Goal: Book appointment/travel/reservation

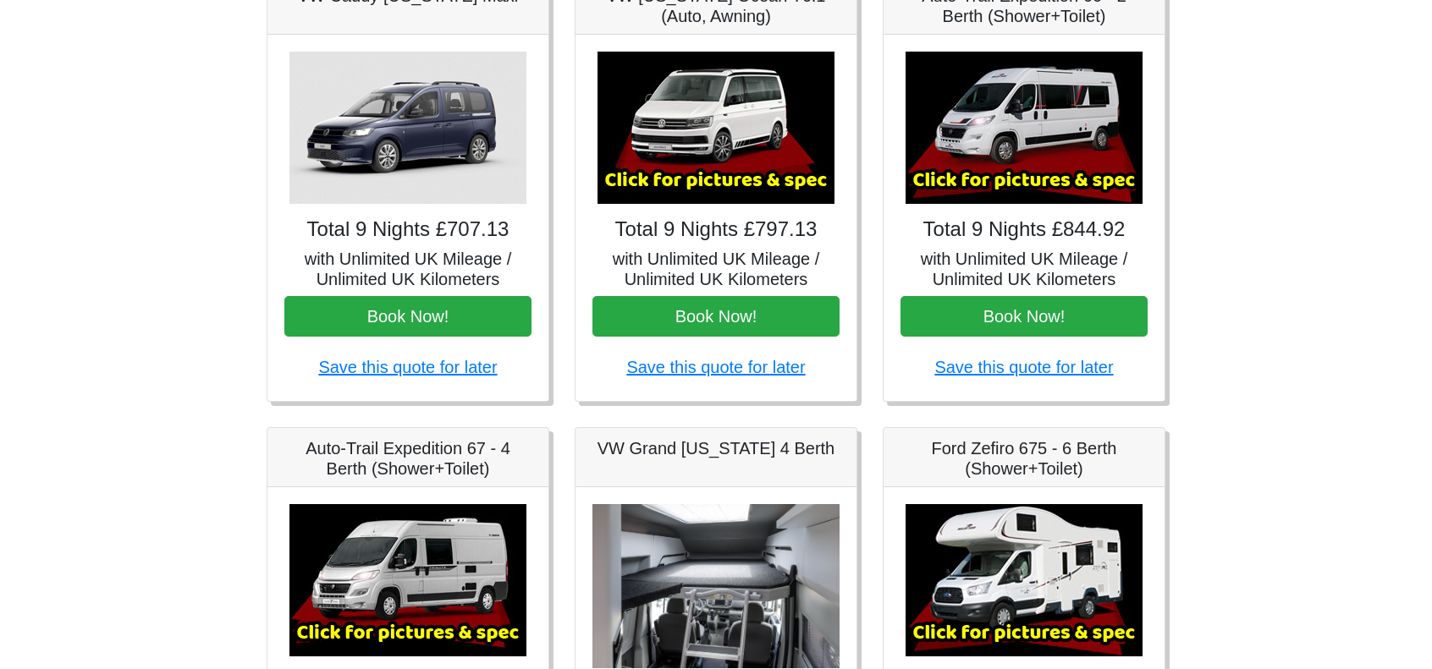
scroll to position [338, 0]
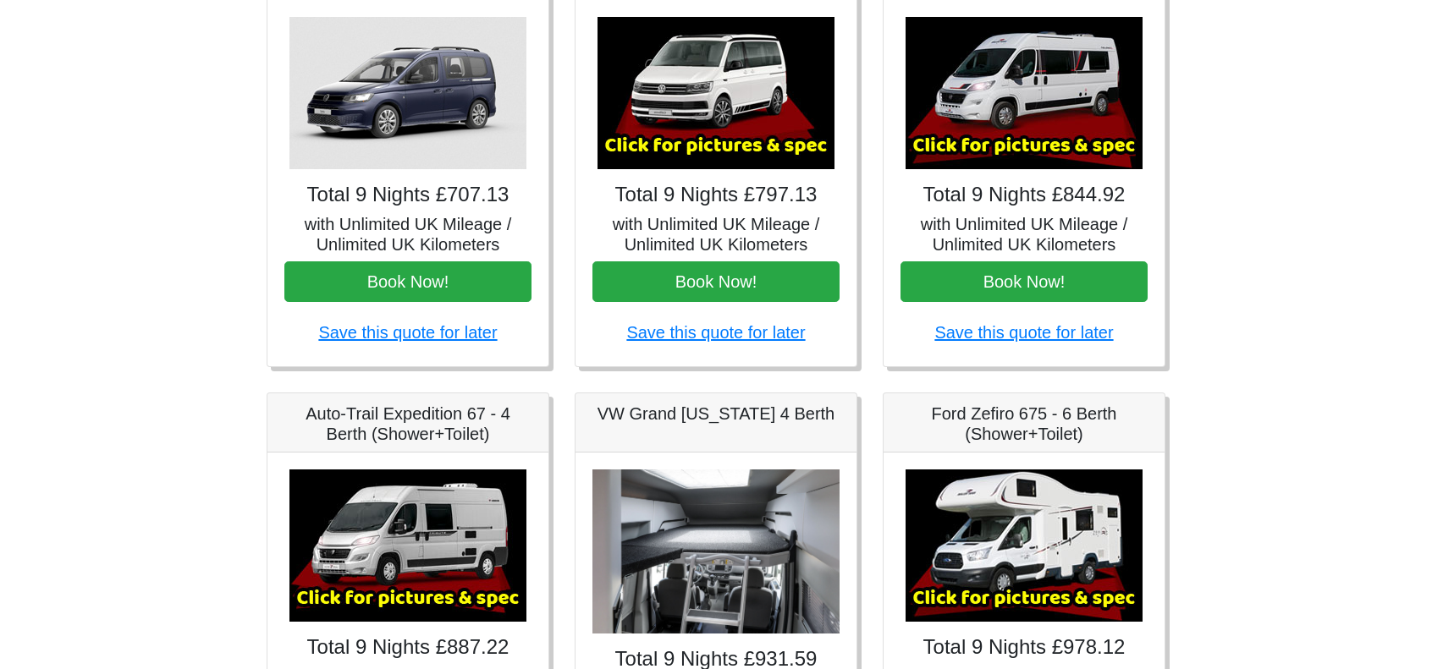
click at [1026, 138] on img at bounding box center [1023, 93] width 237 height 152
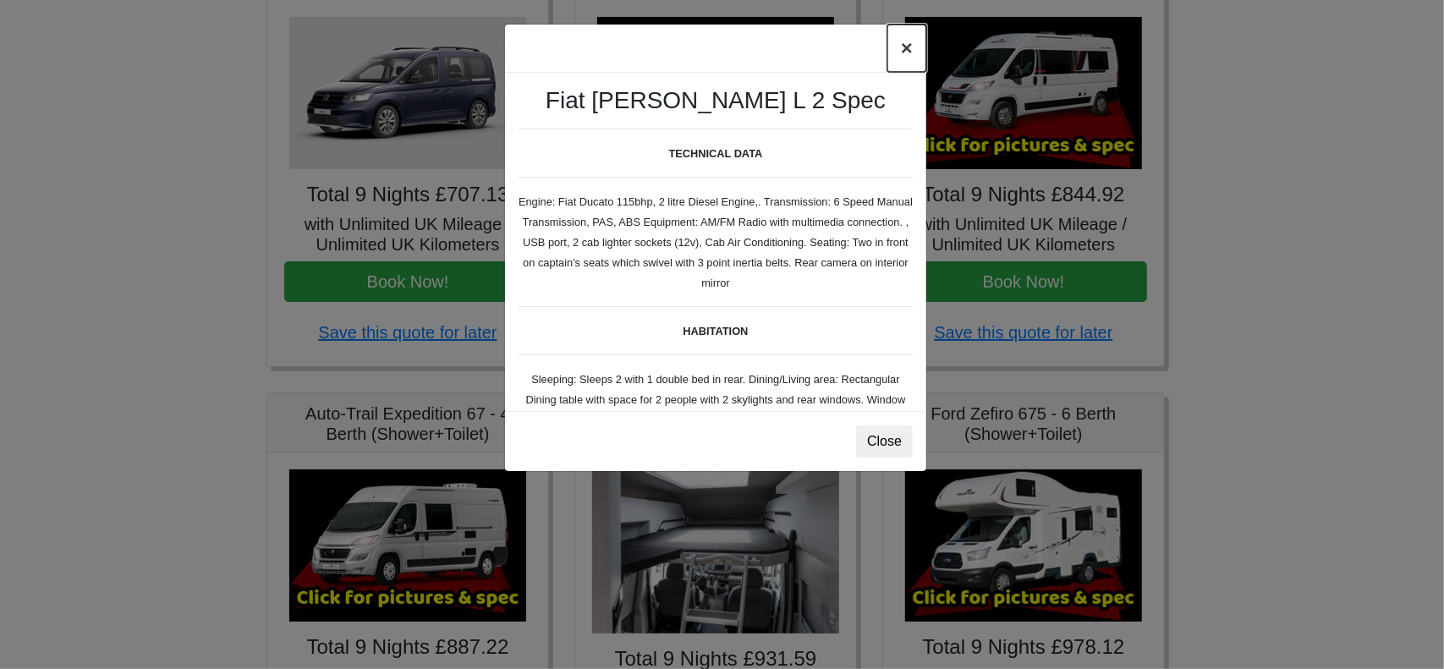
click at [907, 49] on button "×" at bounding box center [907, 48] width 39 height 47
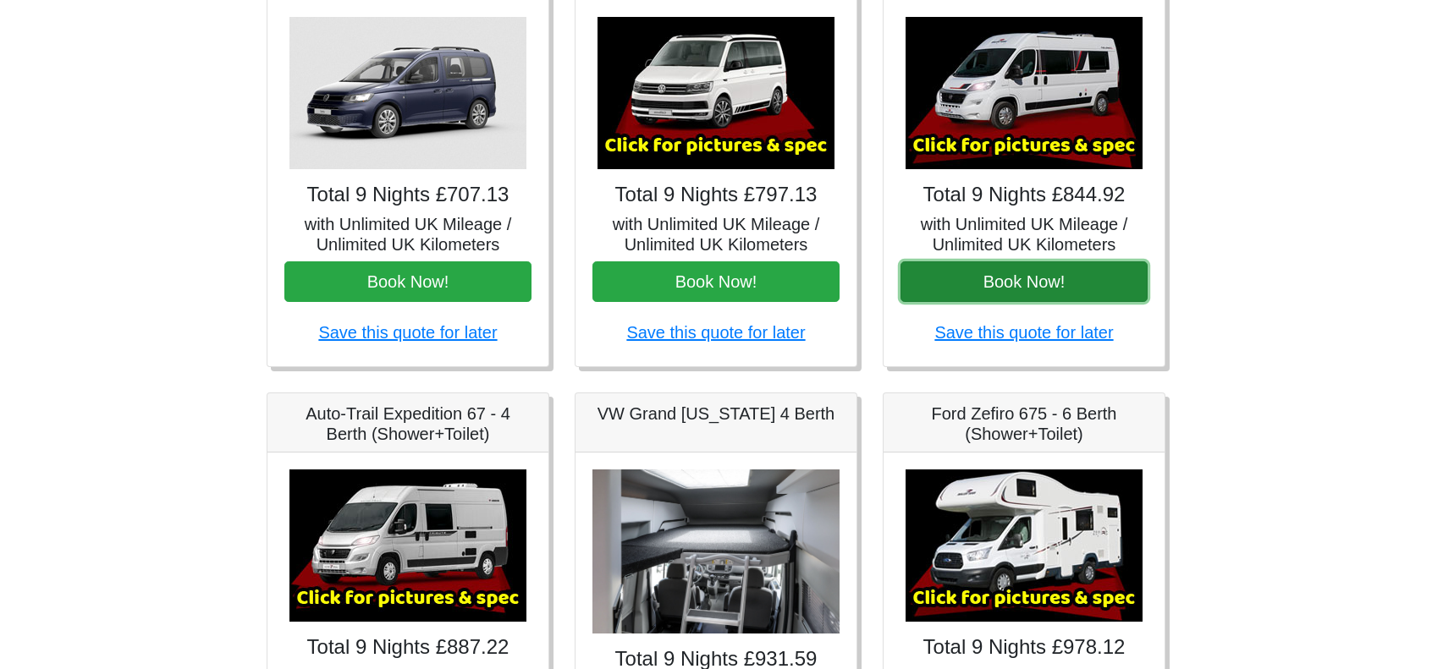
click at [1048, 275] on button "Book Now!" at bounding box center [1023, 281] width 247 height 41
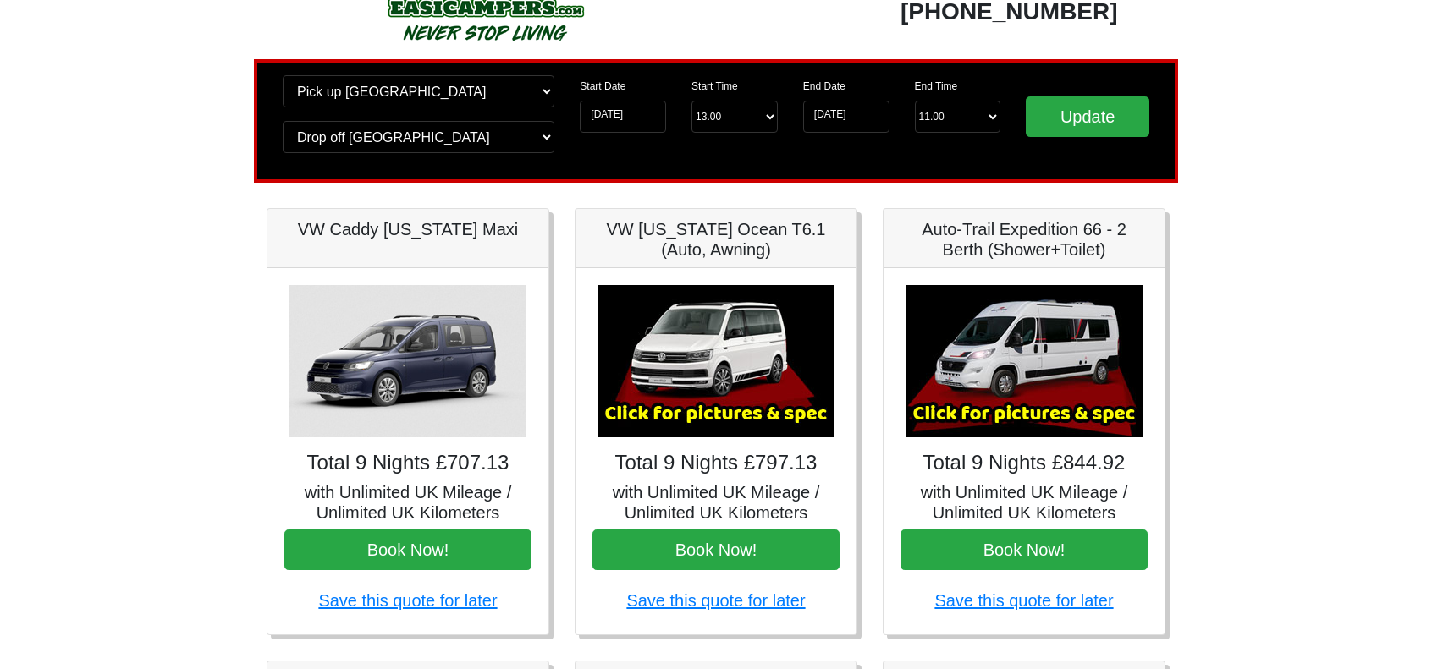
scroll to position [0, 0]
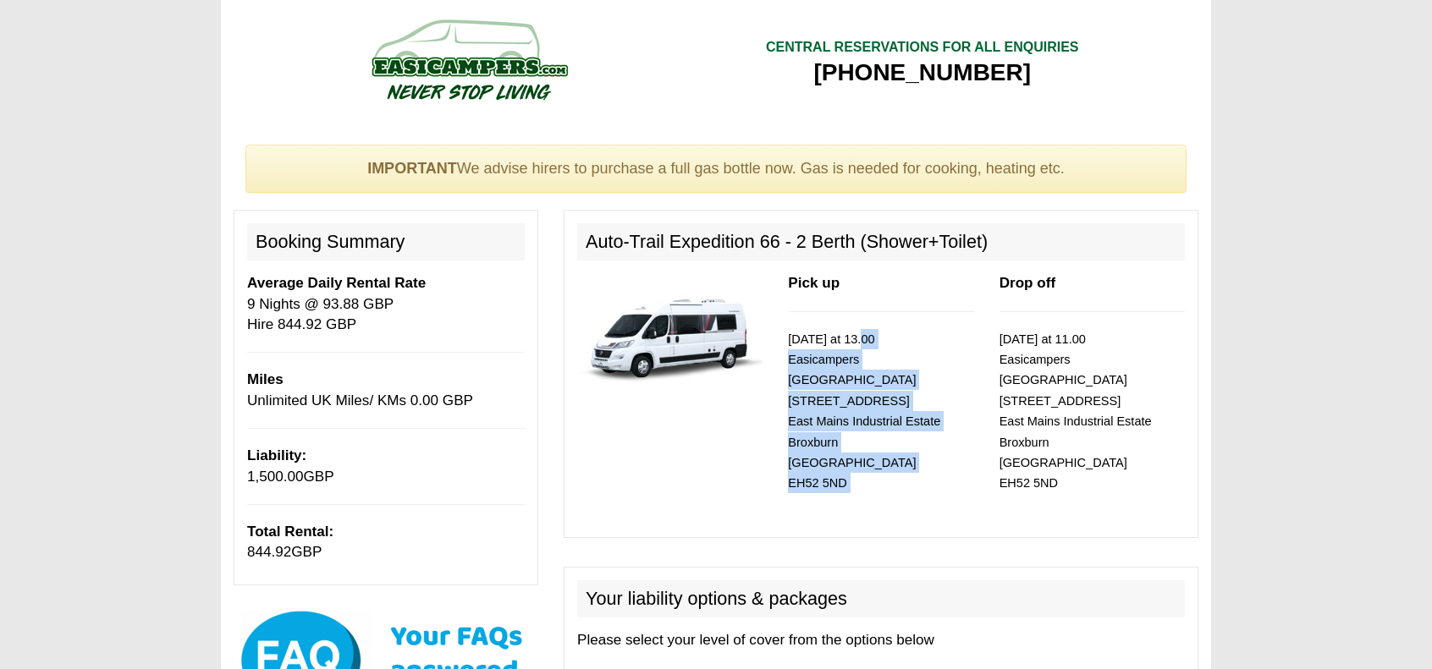
drag, startPoint x: 830, startPoint y: 384, endPoint x: 795, endPoint y: 483, distance: 104.9
click at [795, 484] on div "Pick up 10/10/2025 at 13.00 Easicampers Edinburgh 1 Drovers Road East Mains Ind…" at bounding box center [880, 398] width 211 height 250
click at [794, 478] on div "Pick up 10/10/2025 at 13.00 Easicampers Edinburgh 1 Drovers Road East Mains Ind…" at bounding box center [880, 398] width 211 height 250
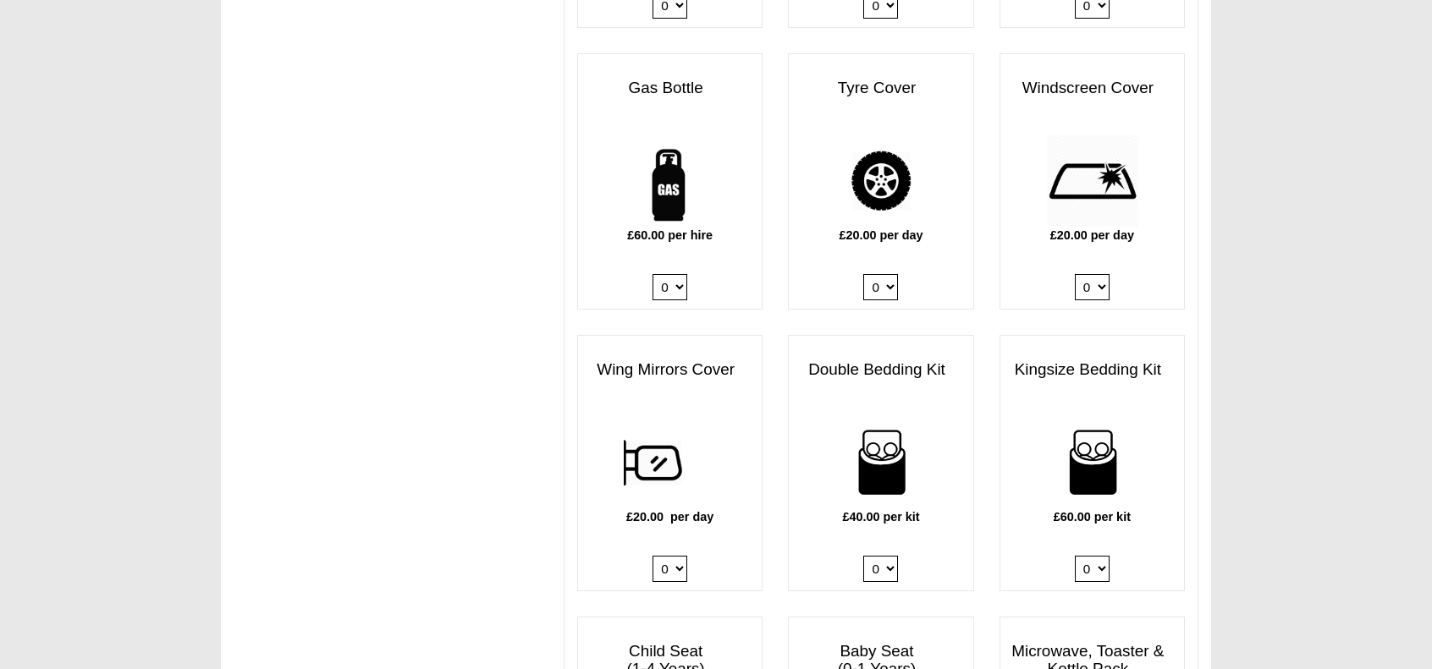
scroll to position [1439, 0]
